Goal: Navigation & Orientation: Find specific page/section

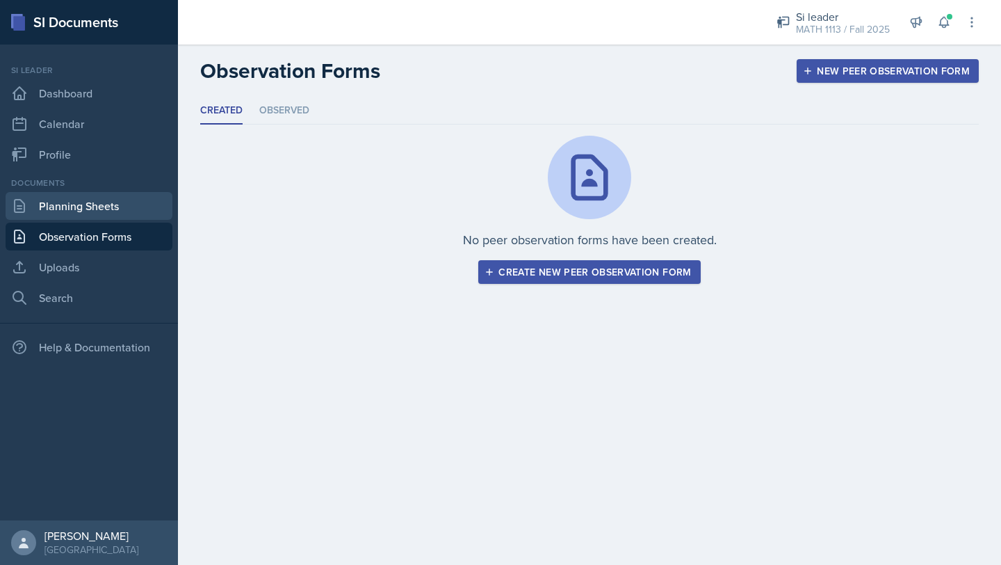
click at [58, 206] on link "Planning Sheets" at bounding box center [89, 206] width 167 height 28
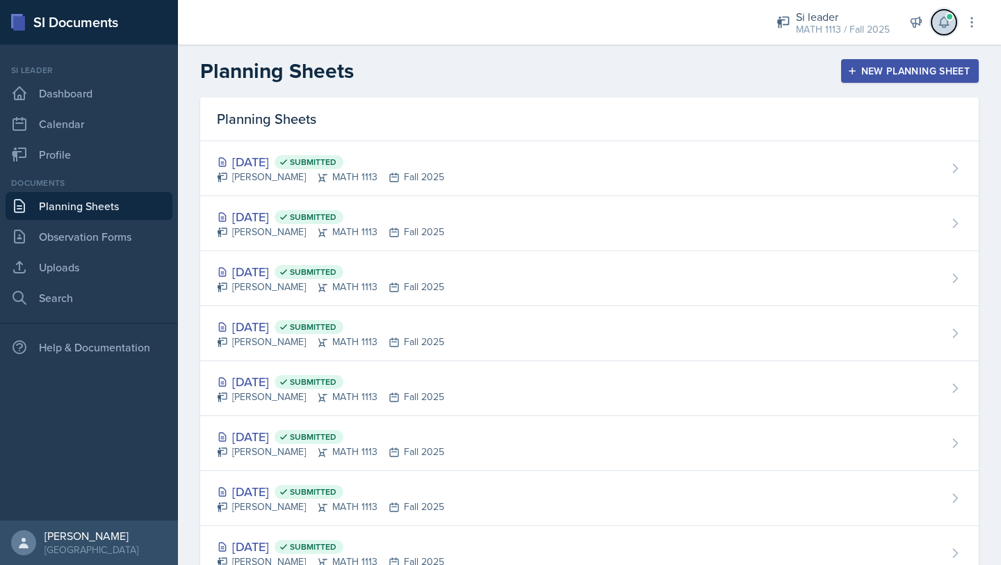
click at [944, 28] on icon at bounding box center [944, 22] width 14 height 14
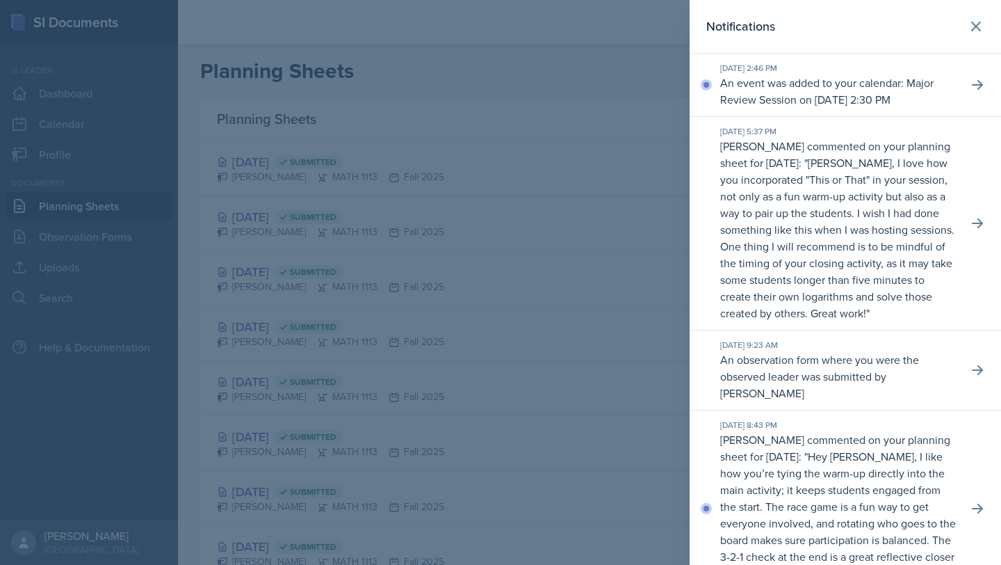
click at [595, 72] on div at bounding box center [500, 282] width 1001 height 565
